Goal: Information Seeking & Learning: Learn about a topic

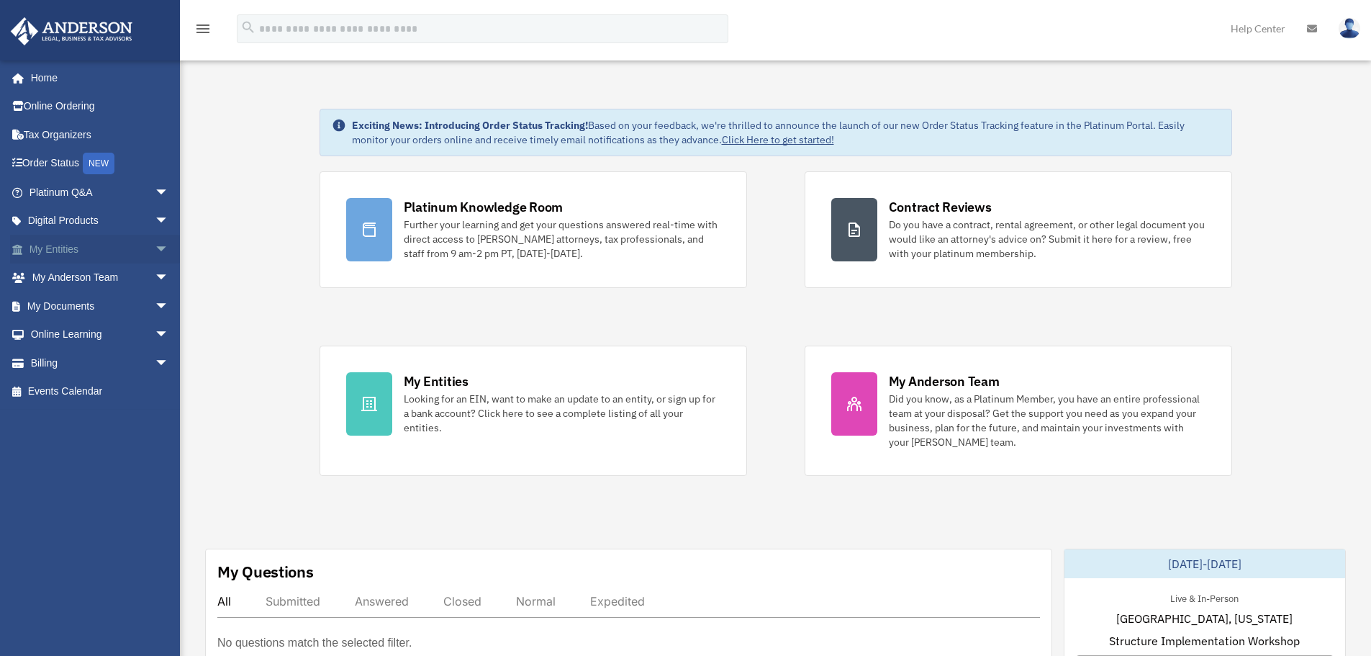
click at [157, 251] on span "arrow_drop_down" at bounding box center [169, 250] width 29 height 30
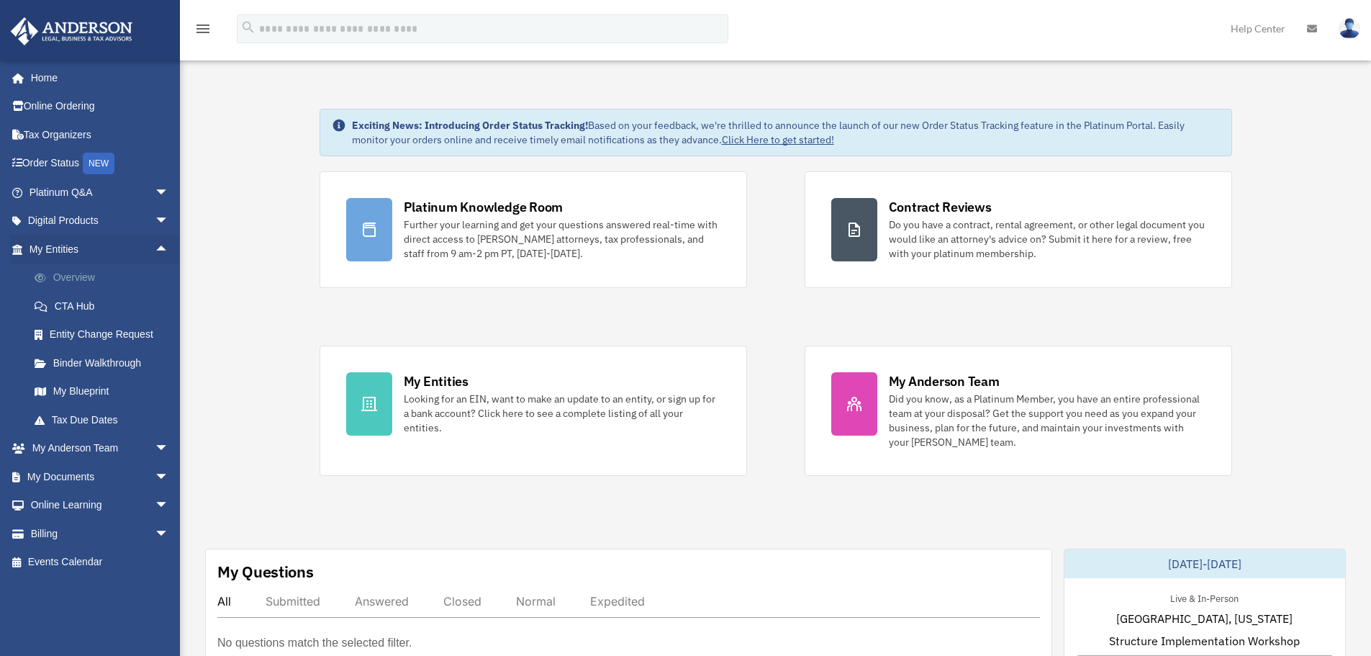
click at [72, 270] on link "Overview" at bounding box center [105, 277] width 171 height 29
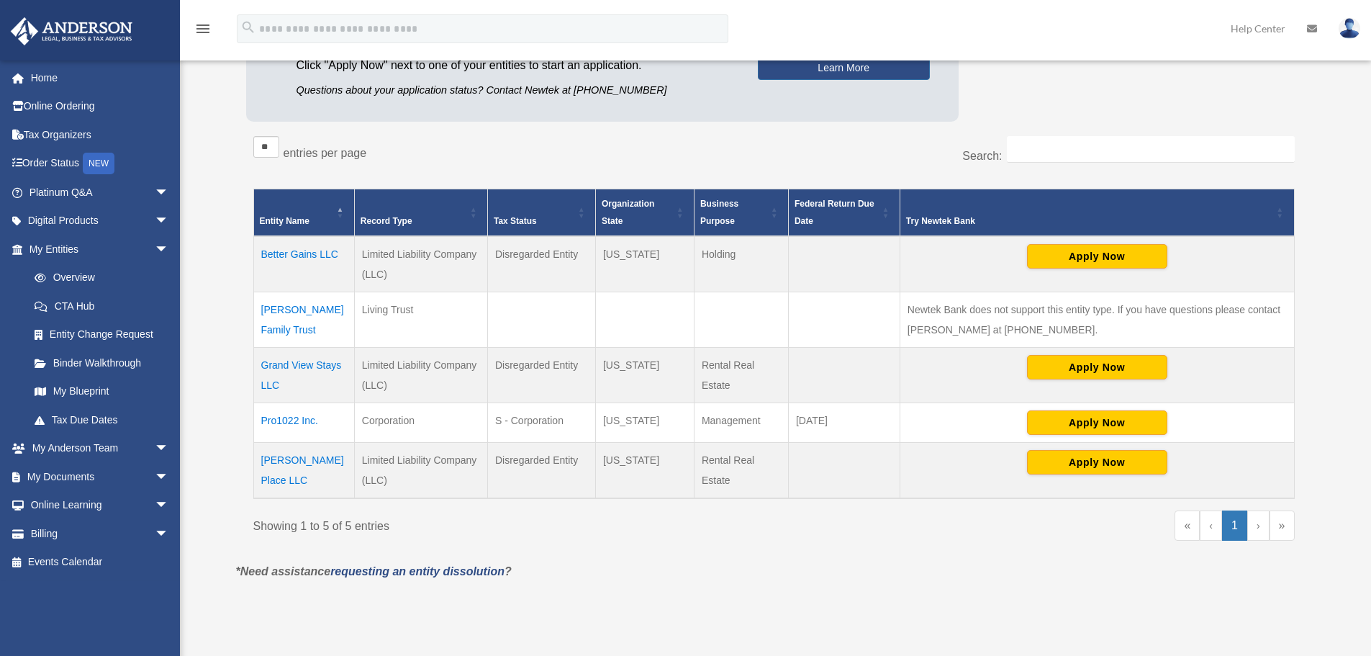
scroll to position [216, 0]
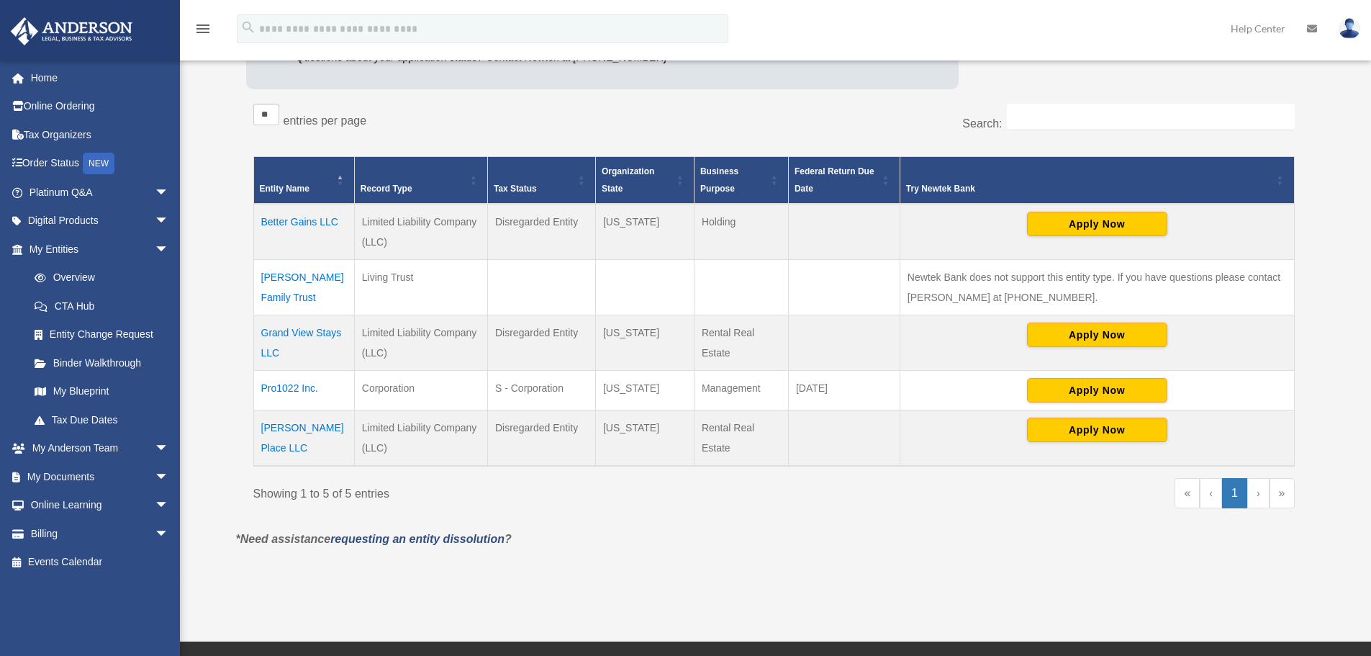
click at [718, 221] on td "Holding" at bounding box center [741, 232] width 94 height 56
click at [425, 225] on td "Limited Liability Company (LLC)" at bounding box center [420, 232] width 133 height 56
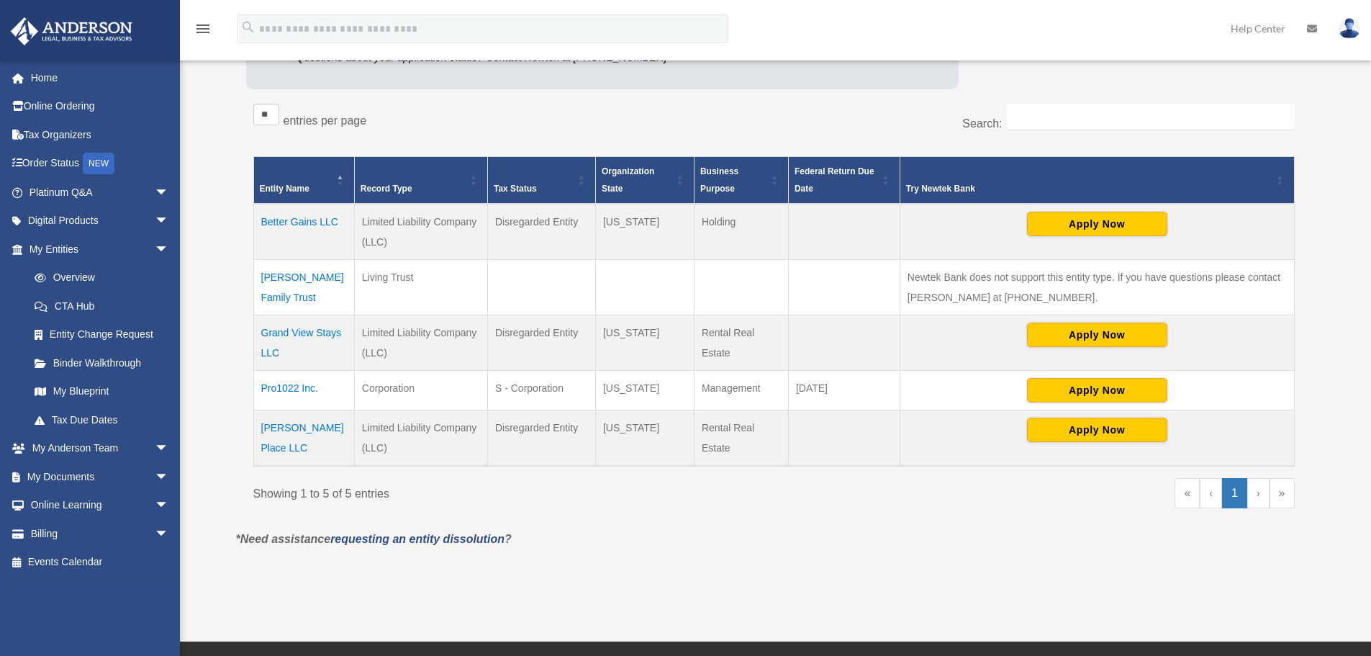
click at [399, 227] on td "Limited Liability Company (LLC)" at bounding box center [420, 232] width 133 height 56
click at [399, 226] on td "Limited Liability Company (LLC)" at bounding box center [420, 232] width 133 height 56
click at [697, 251] on td "Holding" at bounding box center [741, 232] width 94 height 56
click at [307, 222] on td "Better Gains LLC" at bounding box center [303, 232] width 101 height 56
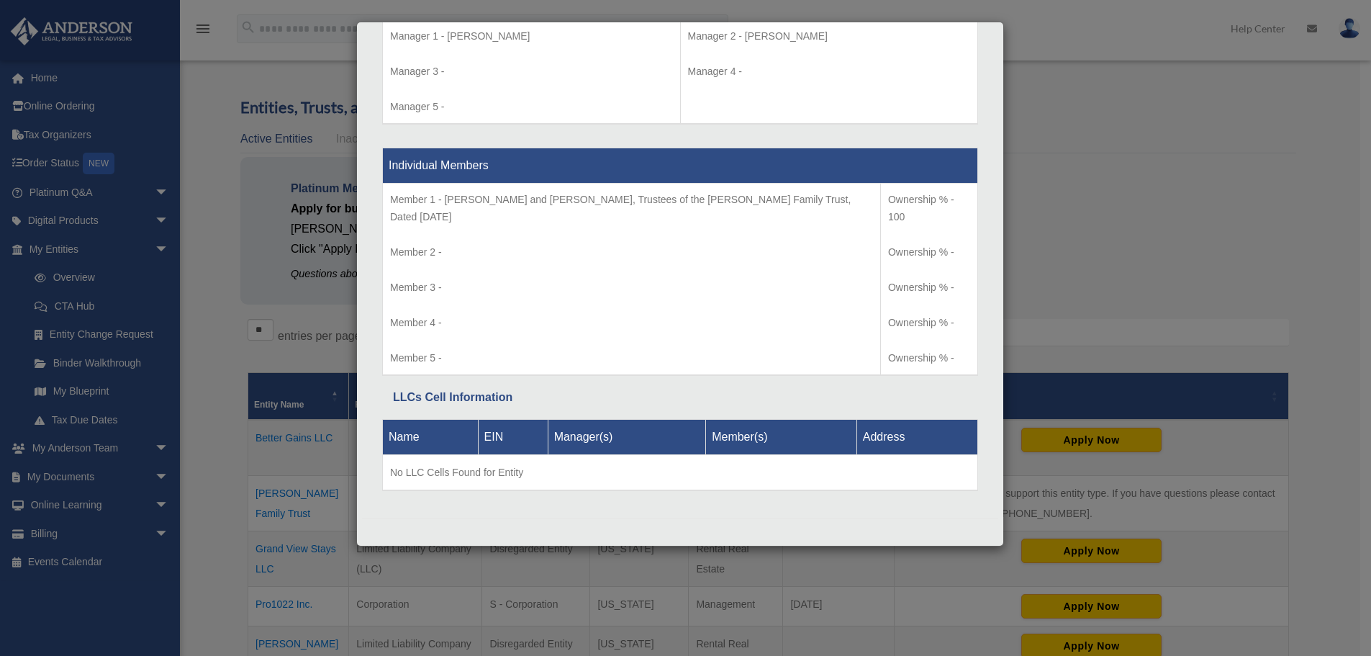
scroll to position [0, 0]
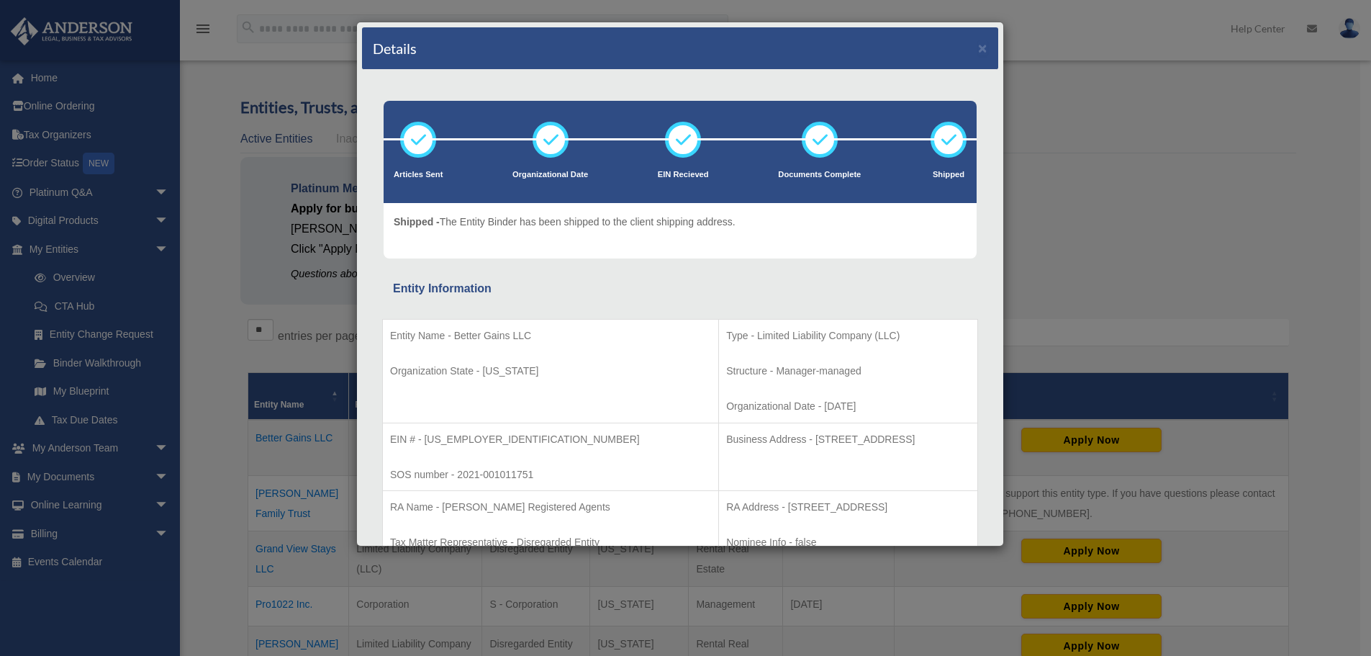
click at [1126, 130] on div "Details × Articles Sent Organizational Date" at bounding box center [685, 328] width 1371 height 656
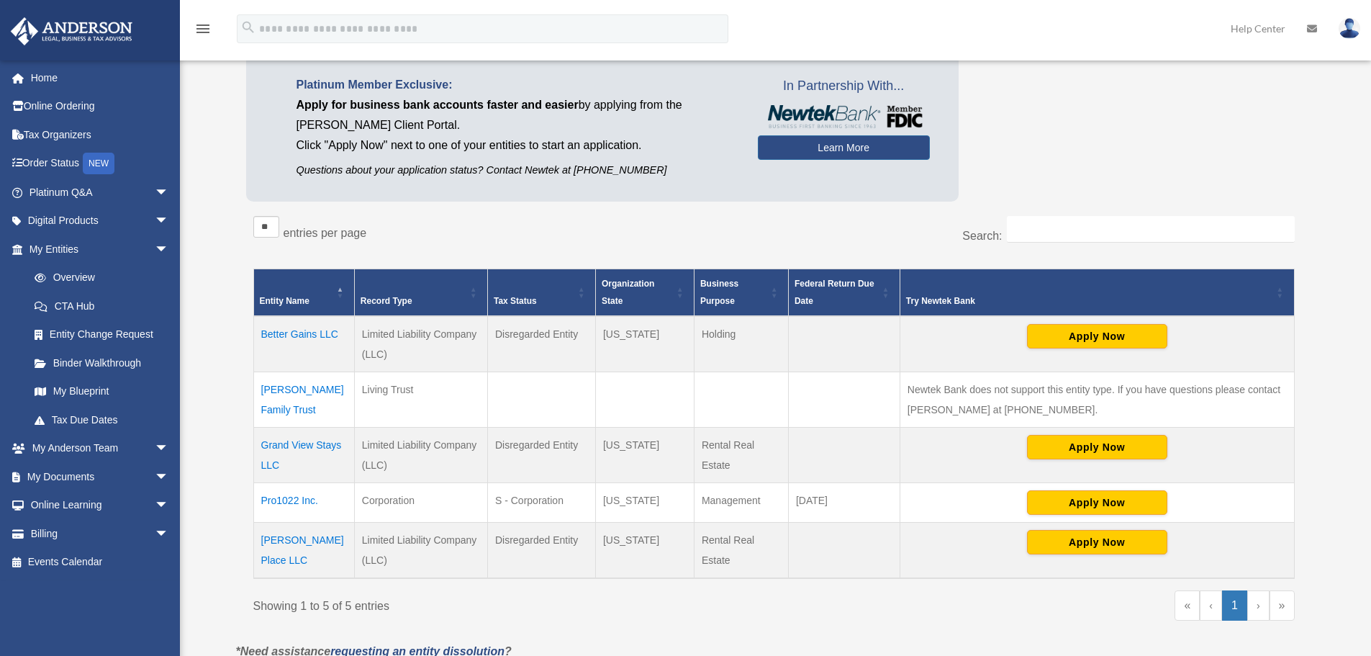
scroll to position [288, 0]
